Goal: Information Seeking & Learning: Understand process/instructions

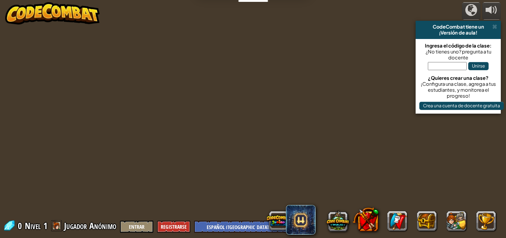
select select "es-419"
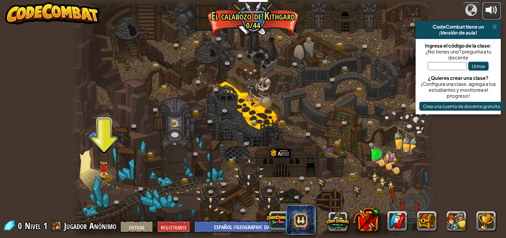
click at [490, 6] on div at bounding box center [492, 10] width 12 height 12
click at [491, 6] on div at bounding box center [492, 10] width 12 height 12
click at [495, 25] on span at bounding box center [495, 27] width 5 height 6
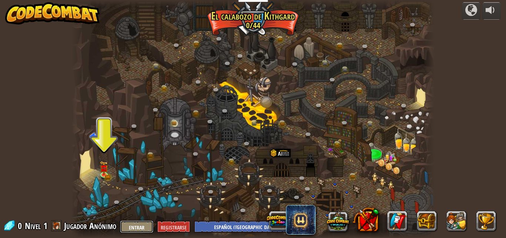
click at [125, 221] on button "Entrar" at bounding box center [136, 226] width 33 height 12
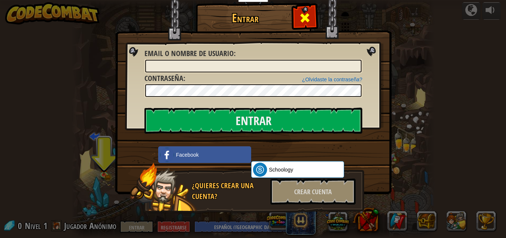
click at [296, 21] on div at bounding box center [304, 16] width 23 height 23
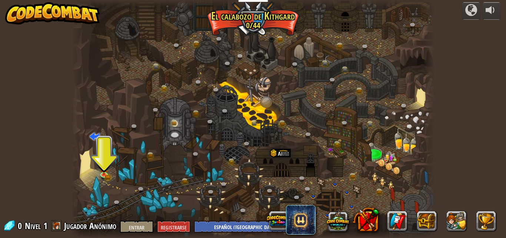
click at [101, 147] on div at bounding box center [254, 119] width 364 height 238
click at [105, 173] on img at bounding box center [104, 164] width 9 height 19
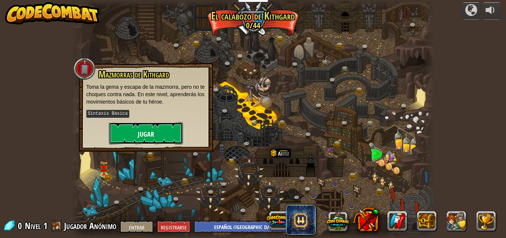
click at [131, 131] on button "Jugar" at bounding box center [146, 133] width 74 height 22
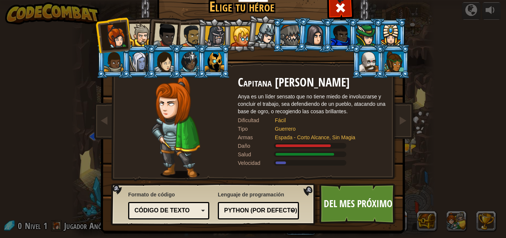
click at [136, 32] on div at bounding box center [140, 35] width 23 height 23
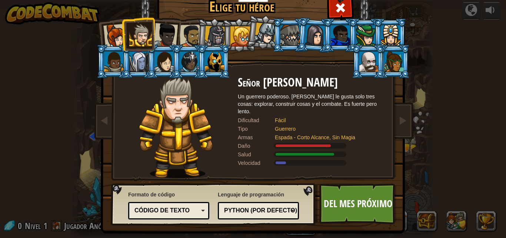
click at [166, 29] on div at bounding box center [165, 35] width 24 height 24
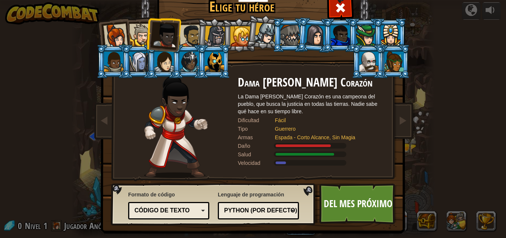
click at [187, 40] on div at bounding box center [191, 35] width 23 height 23
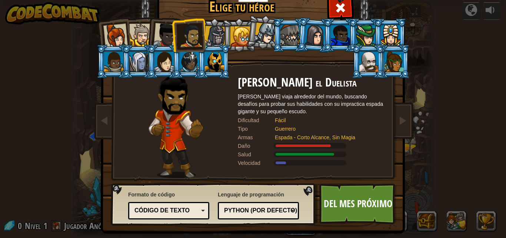
click at [345, 30] on div at bounding box center [340, 35] width 19 height 20
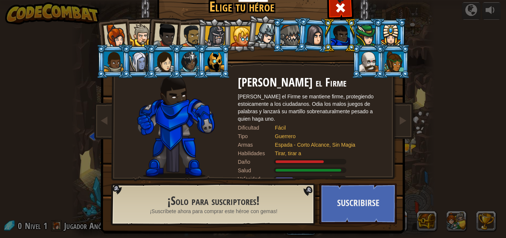
click at [318, 30] on div at bounding box center [315, 34] width 21 height 21
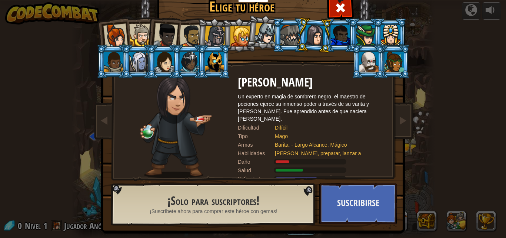
click at [135, 30] on div at bounding box center [140, 35] width 23 height 23
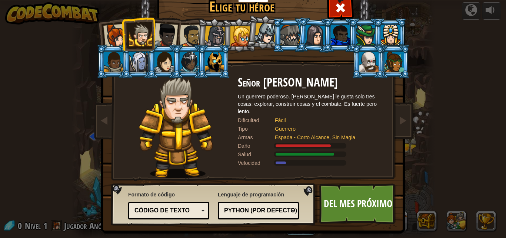
click at [189, 206] on div "Código de texto" at bounding box center [169, 210] width 72 height 11
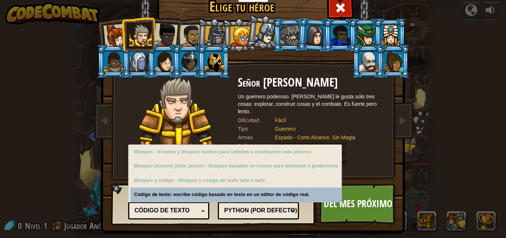
click at [189, 206] on div "Código de texto" at bounding box center [169, 210] width 72 height 11
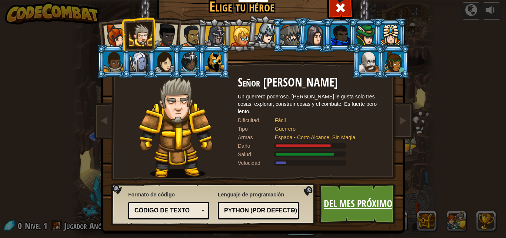
click at [373, 210] on link "Del mes próximo" at bounding box center [357, 203] width 77 height 41
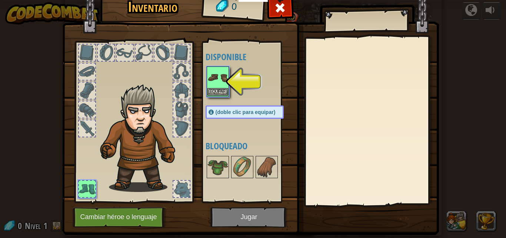
click at [218, 83] on img at bounding box center [218, 77] width 21 height 21
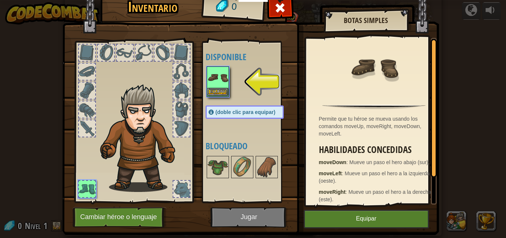
drag, startPoint x: 218, startPoint y: 83, endPoint x: 218, endPoint y: 79, distance: 4.5
click at [218, 79] on img at bounding box center [218, 77] width 21 height 21
click at [393, 214] on button "Equipar" at bounding box center [366, 218] width 125 height 19
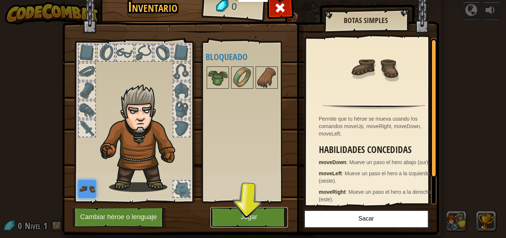
click at [232, 212] on button "Jugar" at bounding box center [248, 217] width 77 height 20
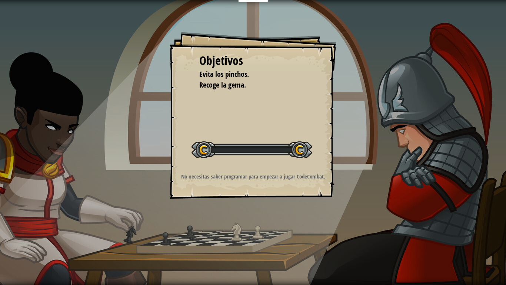
click at [233, 237] on div "Objetivos Evita los pinchos. Recoge la gema. Iniciar nivel Error cargando del s…" at bounding box center [253, 142] width 506 height 285
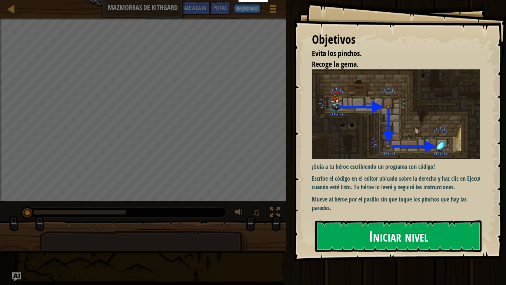
click at [407, 135] on img at bounding box center [399, 113] width 174 height 89
click at [386, 229] on font "Iniciar nivel" at bounding box center [399, 236] width 60 height 20
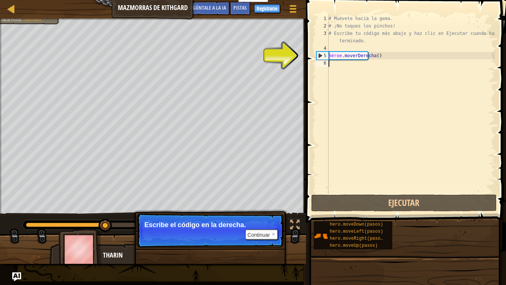
click at [320, 55] on div "5" at bounding box center [323, 55] width 12 height 7
type textarea "hero.moveRight()"
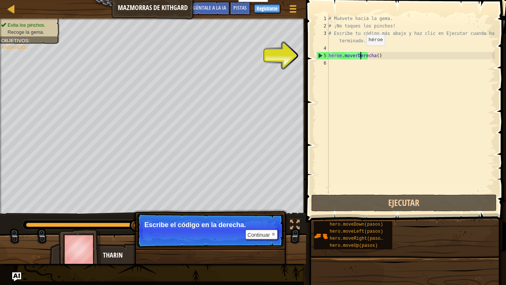
click at [360, 53] on div "# Muévete hacia la gema. # ¡No toques los pinchos! # Escribe tu código más abaj…" at bounding box center [411, 111] width 168 height 193
click at [343, 66] on div "# Muévete hacia la gema. # ¡No toques los pinchos! # Escribe tu código más abaj…" at bounding box center [411, 111] width 168 height 193
click at [330, 54] on div "# Muévete hacia la gema. # ¡No toques los pinchos! # Escribe tu código más abaj…" at bounding box center [411, 111] width 168 height 193
click at [321, 56] on div "5" at bounding box center [323, 55] width 12 height 7
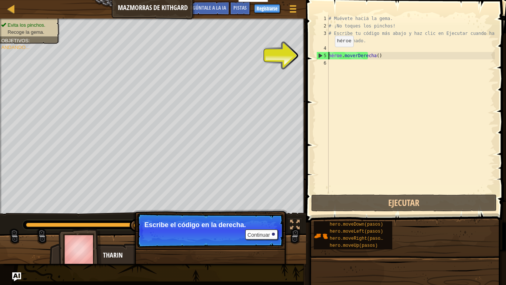
type textarea "hero.moveRight()"
click at [415, 63] on div "# Muévete hacia la gema. # ¡No toques los pinchos! # Escribe tu código más abaj…" at bounding box center [411, 111] width 168 height 193
click at [397, 54] on div "# Muévete hacia la gema. # ¡No toques los pinchos! # Escribe tu código más abaj…" at bounding box center [411, 111] width 168 height 193
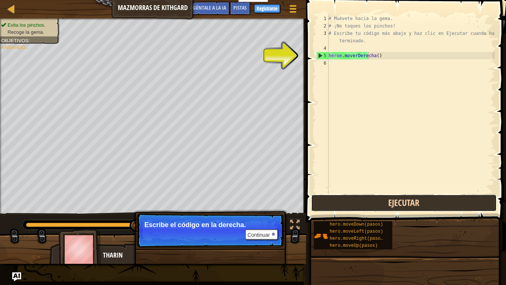
click at [414, 203] on button "Ejecutar" at bounding box center [404, 202] width 186 height 17
click at [409, 205] on button "Ejecutar" at bounding box center [404, 202] width 186 height 17
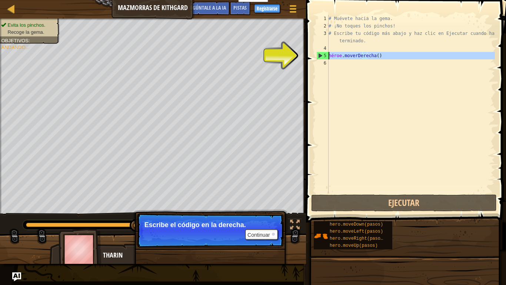
click at [321, 53] on div "5" at bounding box center [323, 55] width 12 height 7
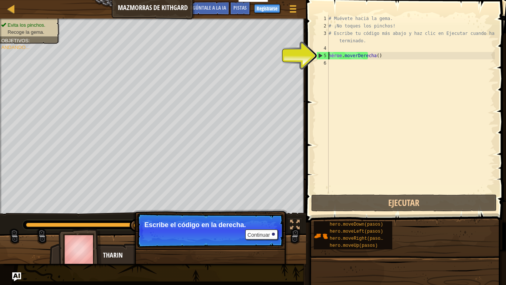
click at [320, 55] on div "5" at bounding box center [323, 55] width 12 height 7
type textarea "hero.moveRight()"
click at [336, 62] on div "# Muévete hacia la gema. # ¡No toques los pinchos! # Escribe tu código más abaj…" at bounding box center [411, 111] width 168 height 193
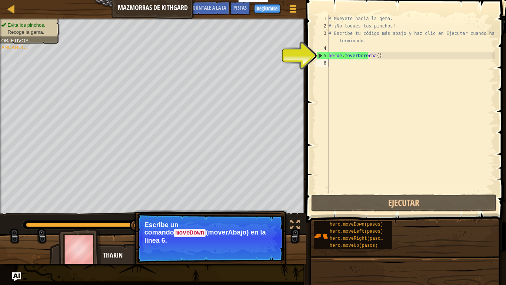
click at [334, 80] on div "# Muévete hacia la gema. # ¡No toques los pinchos! # Escribe tu código más abaj…" at bounding box center [411, 111] width 168 height 193
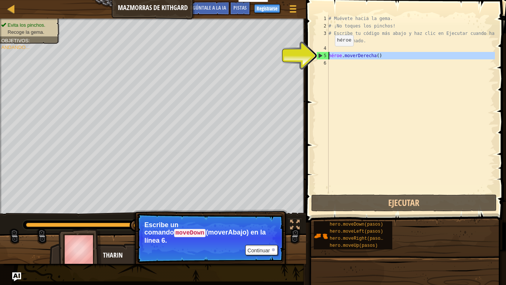
click at [324, 57] on font "5" at bounding box center [325, 55] width 3 height 5
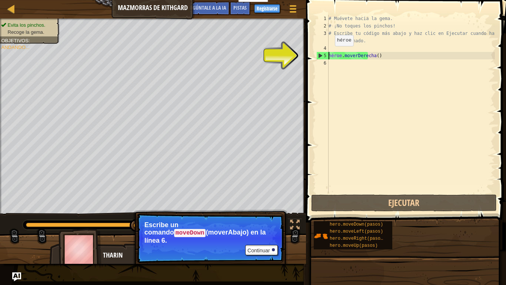
click at [324, 57] on font "5" at bounding box center [325, 55] width 3 height 5
click at [320, 56] on div "5" at bounding box center [323, 55] width 12 height 7
type textarea "hero.moveRight()"
click at [320, 56] on div "5" at bounding box center [323, 55] width 12 height 7
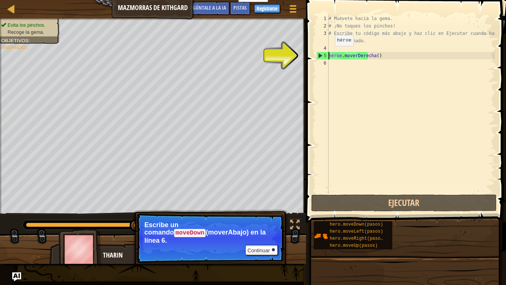
click at [319, 56] on div "5" at bounding box center [323, 55] width 12 height 7
type textarea "hero.moveRight()"
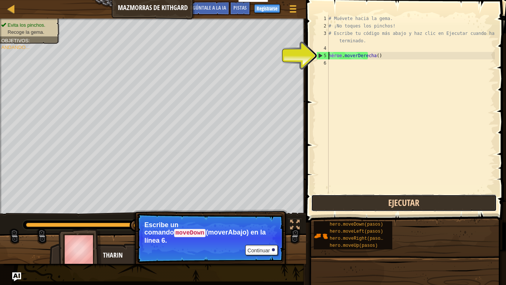
click at [362, 196] on button "Ejecutar" at bounding box center [404, 202] width 186 height 17
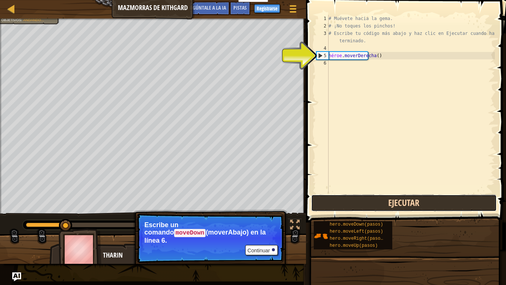
click at [362, 196] on button "Ejecutar" at bounding box center [404, 202] width 186 height 17
click at [362, 196] on button "Ejecutando" at bounding box center [404, 202] width 186 height 17
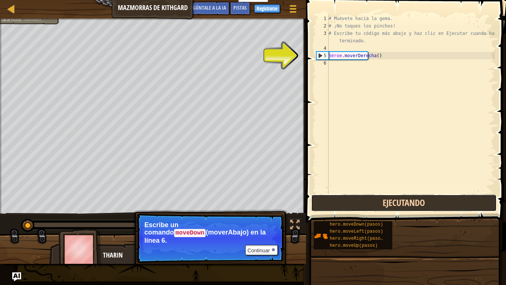
click at [362, 196] on button "Ejecutando" at bounding box center [404, 202] width 186 height 17
click at [362, 196] on button "Ejecutar" at bounding box center [404, 202] width 186 height 17
click at [362, 196] on button "Ejecutando" at bounding box center [404, 202] width 186 height 17
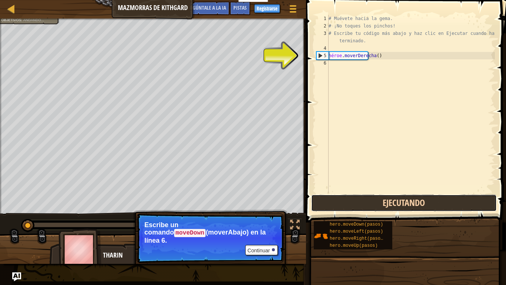
click at [362, 196] on button "Ejecutando" at bounding box center [404, 202] width 186 height 17
click at [362, 196] on button "Ejecutar" at bounding box center [404, 202] width 186 height 17
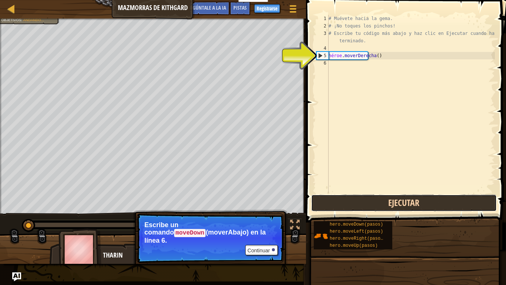
click at [362, 196] on button "Ejecutar" at bounding box center [404, 202] width 186 height 17
click at [362, 196] on button "Ejecutando" at bounding box center [404, 202] width 186 height 17
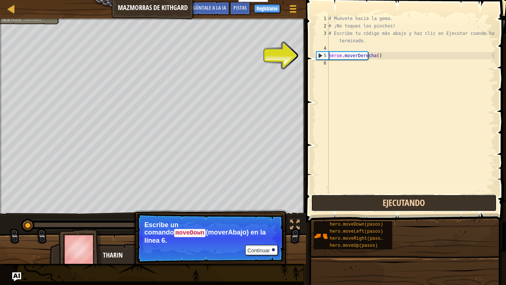
click at [362, 196] on button "Ejecutando" at bounding box center [404, 202] width 186 height 17
click at [362, 196] on button "Ejecutar" at bounding box center [404, 202] width 186 height 17
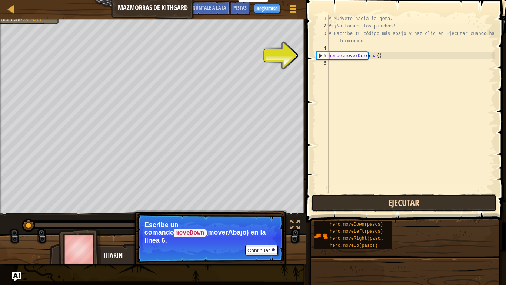
click at [362, 196] on button "Ejecutar" at bounding box center [404, 202] width 186 height 17
click at [362, 196] on button "Ejecutando" at bounding box center [404, 202] width 186 height 17
click at [362, 196] on button "Ejecutar" at bounding box center [404, 202] width 186 height 17
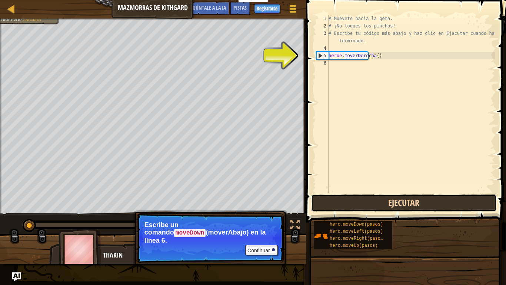
click at [362, 196] on button "Ejecutar" at bounding box center [404, 202] width 186 height 17
click at [362, 196] on button "Ejecutando" at bounding box center [404, 202] width 186 height 17
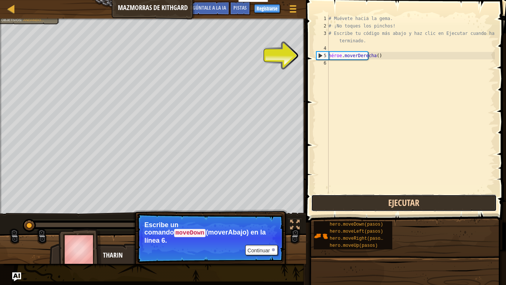
click at [362, 195] on button "Ejecutar" at bounding box center [404, 202] width 186 height 17
click at [362, 195] on button "Ejecutando" at bounding box center [404, 202] width 186 height 17
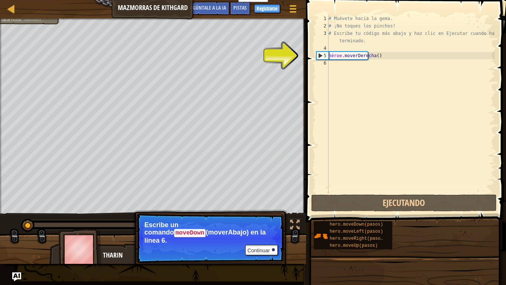
click at [364, 193] on span at bounding box center [407, 101] width 206 height 244
click at [365, 193] on span at bounding box center [407, 101] width 206 height 244
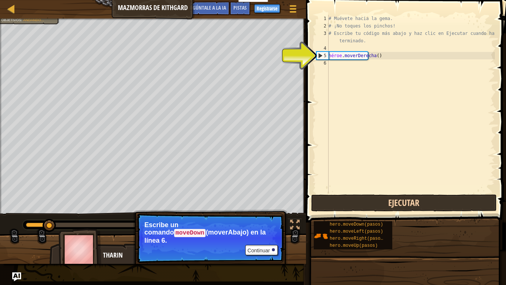
drag, startPoint x: 367, startPoint y: 193, endPoint x: 364, endPoint y: 202, distance: 9.7
click at [367, 198] on div "hero.moveRight() 1 2 3 4 5 6 # Muévete hacia la gema. # ¡No toques los pinchos!…" at bounding box center [405, 126] width 202 height 244
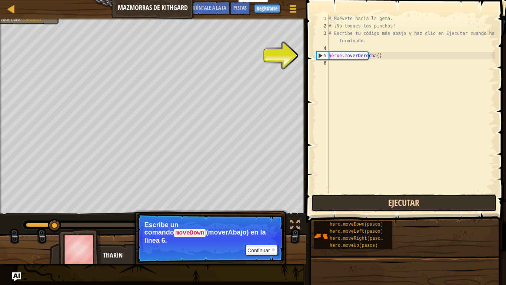
click at [364, 203] on button "Ejecutar" at bounding box center [404, 202] width 186 height 17
click at [364, 203] on button "Ejecutando" at bounding box center [404, 202] width 186 height 17
click at [364, 203] on button "Ejecutar" at bounding box center [404, 202] width 186 height 17
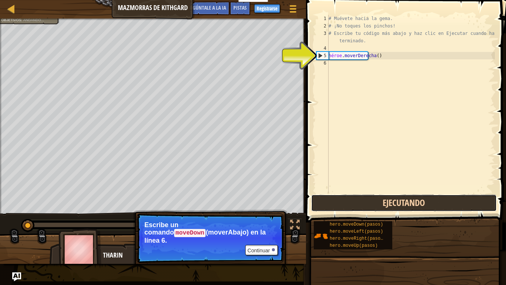
click at [364, 203] on button "Ejecutando" at bounding box center [404, 202] width 186 height 17
click at [364, 203] on button "Ejecutar" at bounding box center [404, 202] width 186 height 17
click at [364, 203] on button "Ejecutando" at bounding box center [404, 202] width 186 height 17
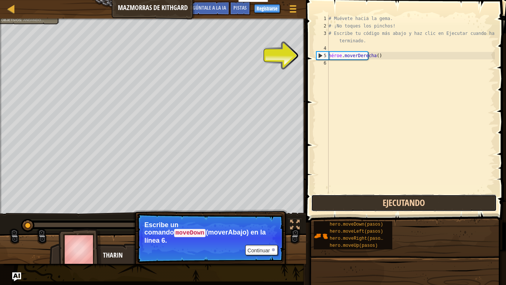
click at [364, 203] on button "Ejecutando" at bounding box center [404, 202] width 186 height 17
click at [364, 203] on button "Ejecutar" at bounding box center [404, 202] width 186 height 17
click at [363, 203] on button "Ejecutar" at bounding box center [404, 202] width 186 height 17
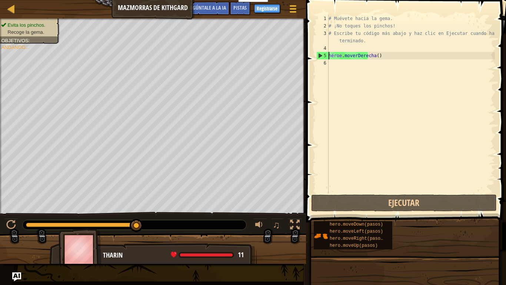
click at [340, 72] on div "# Muévete hacia la gema. # ¡No toques los pinchos! # Escribe tu código más abaj…" at bounding box center [411, 111] width 168 height 193
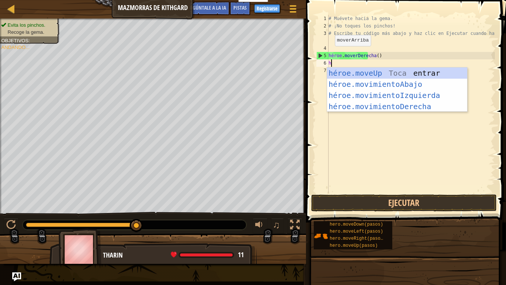
scroll to position [3, 0]
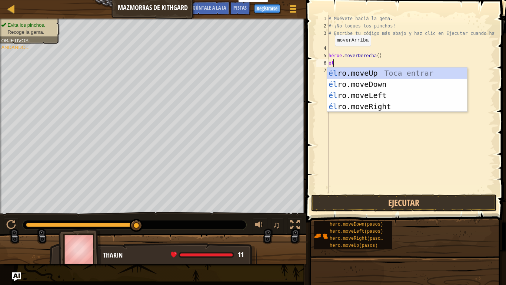
type textarea "h"
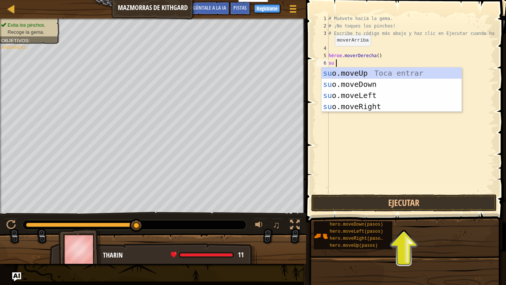
type textarea "h"
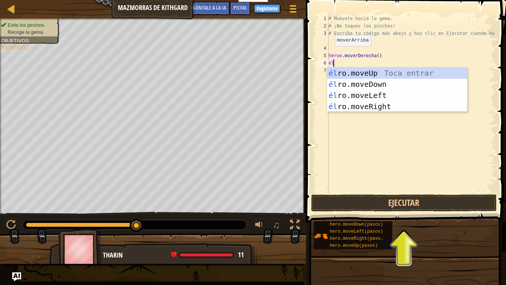
type textarea "h"
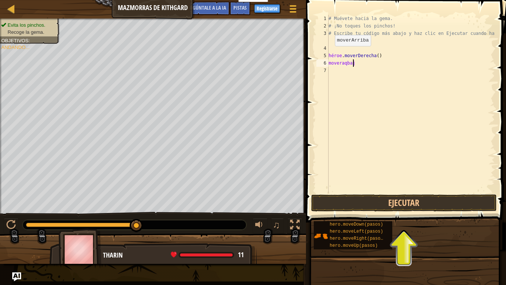
type textarea "moveraqbajo"
click at [360, 63] on div "# Muévete hacia la gema. # ¡No toques los pinchos! # Escribe tu código más abaj…" at bounding box center [411, 111] width 168 height 193
type textarea "moveraqbajo"
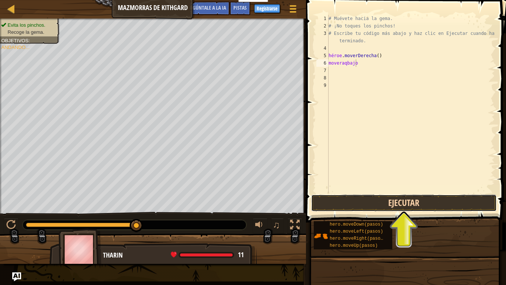
click at [379, 205] on button "Ejecutar" at bounding box center [404, 202] width 186 height 17
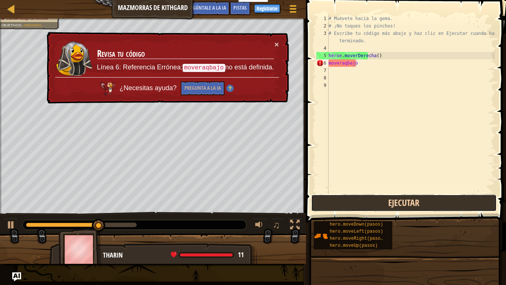
click at [379, 205] on button "Ejecutar" at bounding box center [404, 202] width 186 height 17
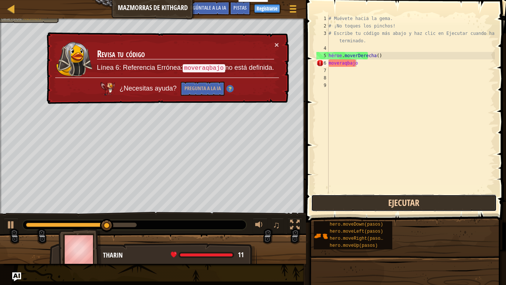
click at [379, 205] on button "Ejecutar" at bounding box center [404, 202] width 186 height 17
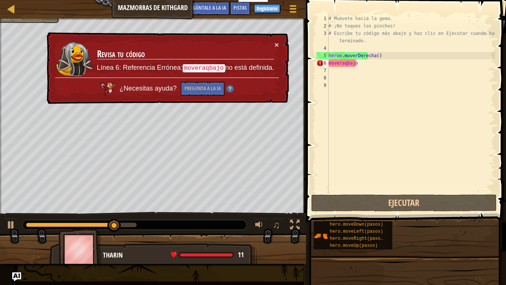
drag, startPoint x: 271, startPoint y: 36, endPoint x: 248, endPoint y: 40, distance: 23.0
click at [248, 41] on td "Revisa tu código Línea 6: Referencia Errónea: moveraqbajo no está definida." at bounding box center [186, 59] width 178 height 37
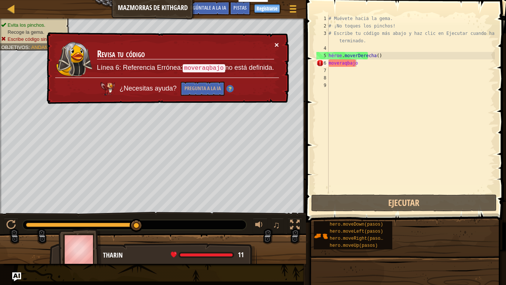
drag, startPoint x: 277, startPoint y: 43, endPoint x: 259, endPoint y: 8, distance: 39.5
click at [276, 40] on font "×" at bounding box center [277, 44] width 4 height 9
